Goal: Task Accomplishment & Management: Use online tool/utility

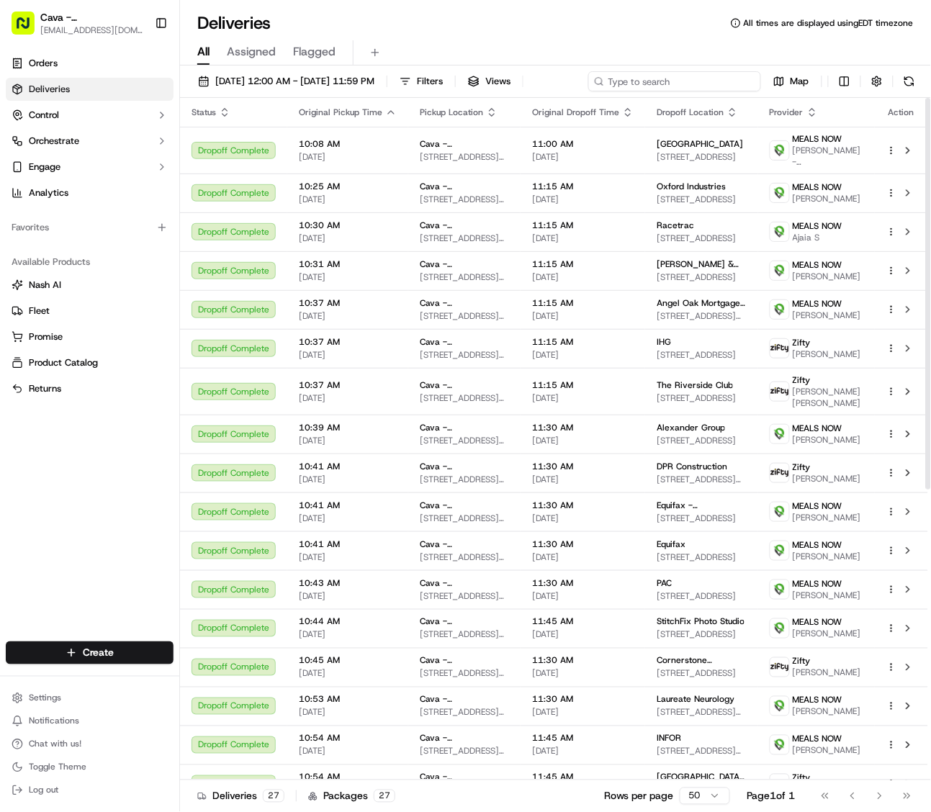
click at [663, 87] on input at bounding box center [674, 81] width 173 height 20
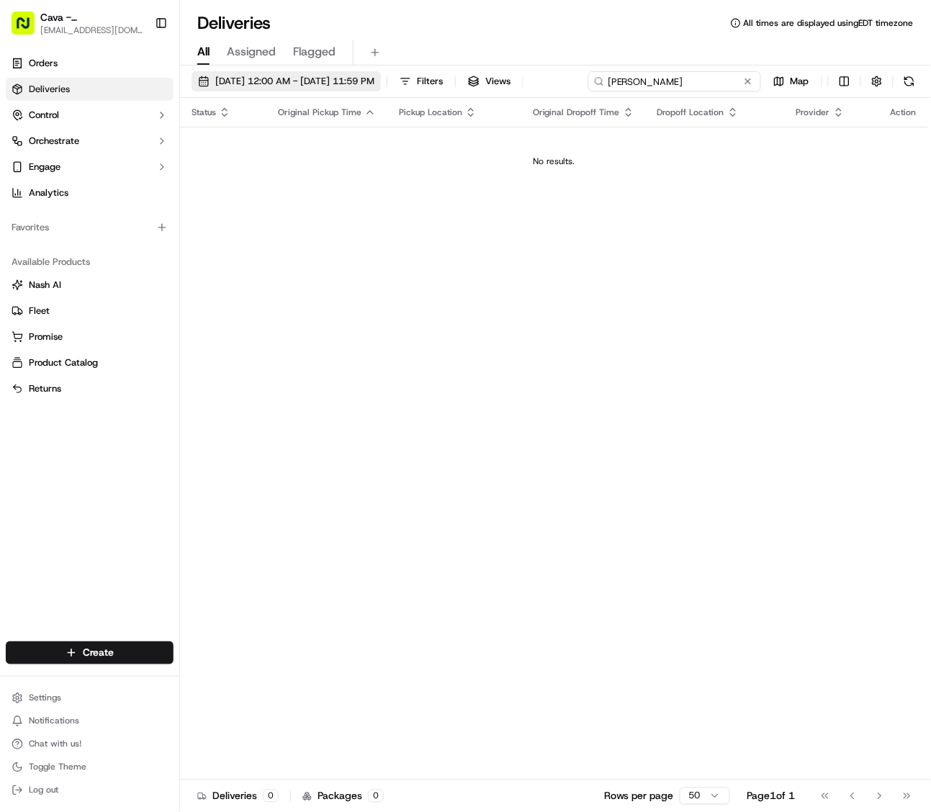
type input "[PERSON_NAME]"
click at [374, 83] on span "[DATE] 12:00 AM - [DATE] 11:59 PM" at bounding box center [294, 81] width 159 height 13
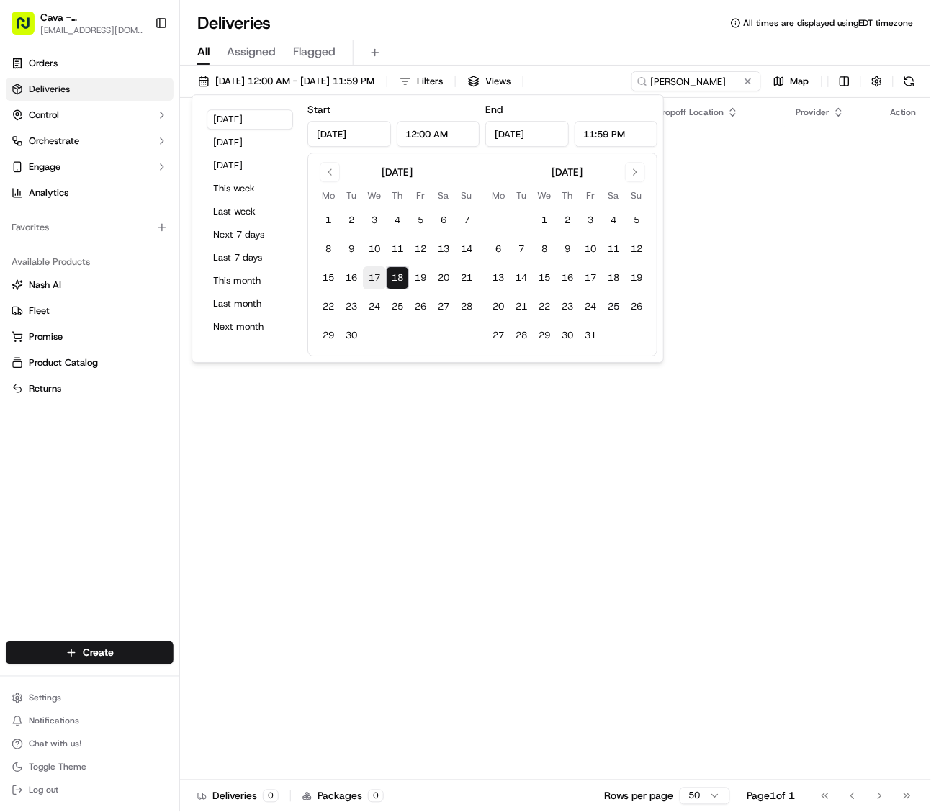
click at [375, 275] on button "17" at bounding box center [374, 277] width 23 height 23
type input "[DATE]"
click at [711, 81] on input "[PERSON_NAME]" at bounding box center [674, 81] width 173 height 20
